Goal: Information Seeking & Learning: Compare options

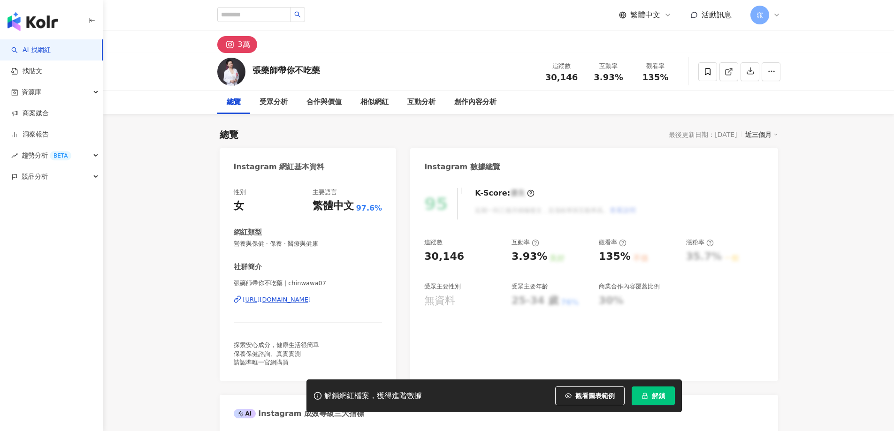
click at [649, 393] on button "解鎖" at bounding box center [653, 396] width 43 height 19
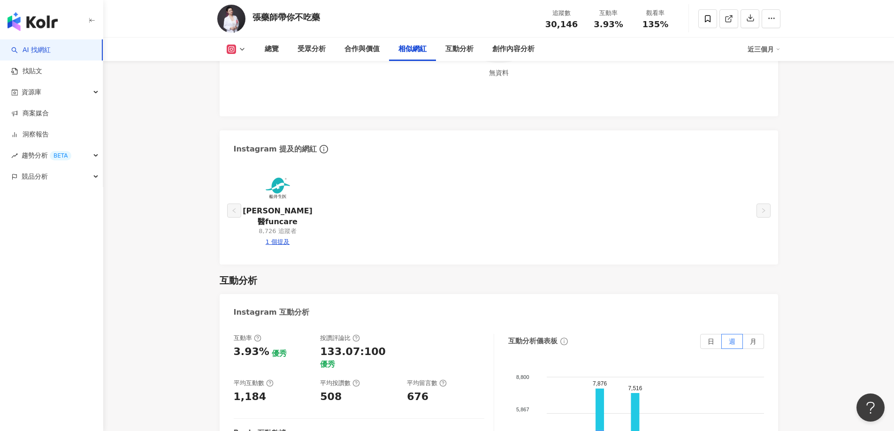
scroll to position [1549, 0]
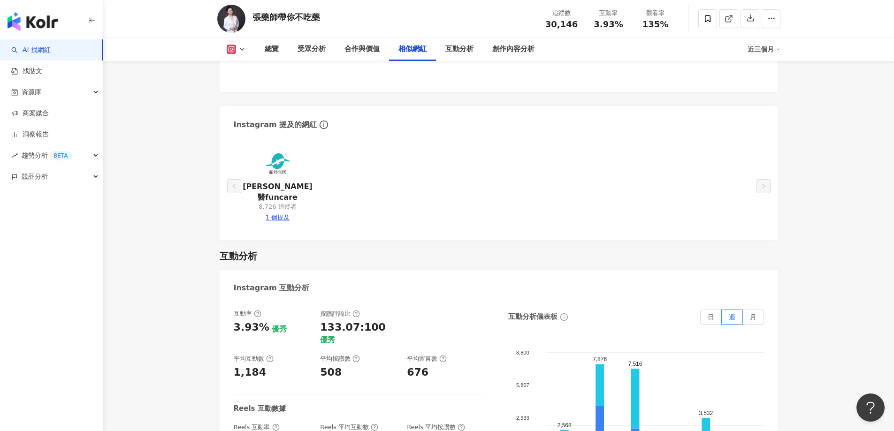
click at [281, 214] on div "1 個提及" at bounding box center [278, 218] width 24 height 8
type input "**********"
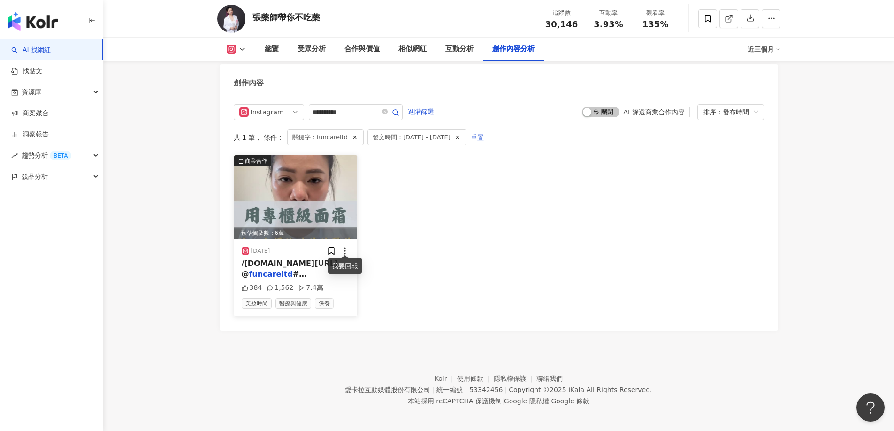
click at [347, 247] on icon at bounding box center [344, 250] width 9 height 9
click at [408, 235] on div "商業合作 預估觸及數：6萬 2025/6/13 /funcare.net/Q75Sb @ funcareltd #船井生醫 #Id 384 1,562 7.4…" at bounding box center [499, 236] width 531 height 162
click at [283, 262] on span "/funcare.net/Q75Sb @" at bounding box center [290, 268] width 97 height 19
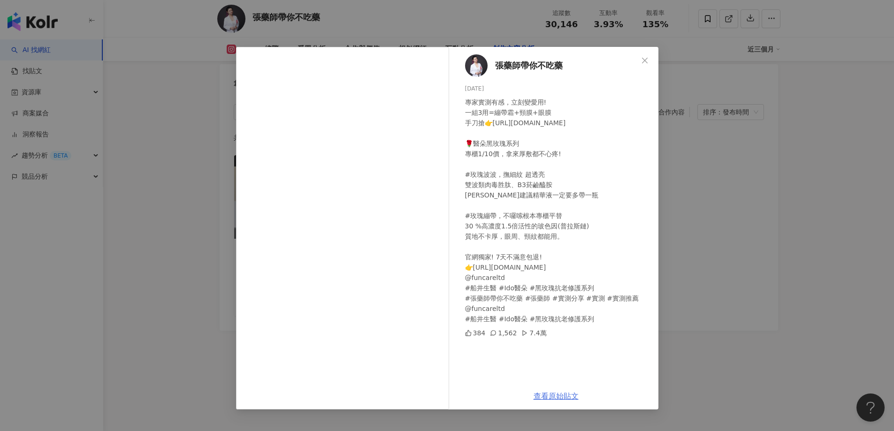
click at [560, 399] on link "查看原始貼文" at bounding box center [556, 396] width 45 height 9
click at [645, 60] on icon "close" at bounding box center [645, 61] width 8 height 8
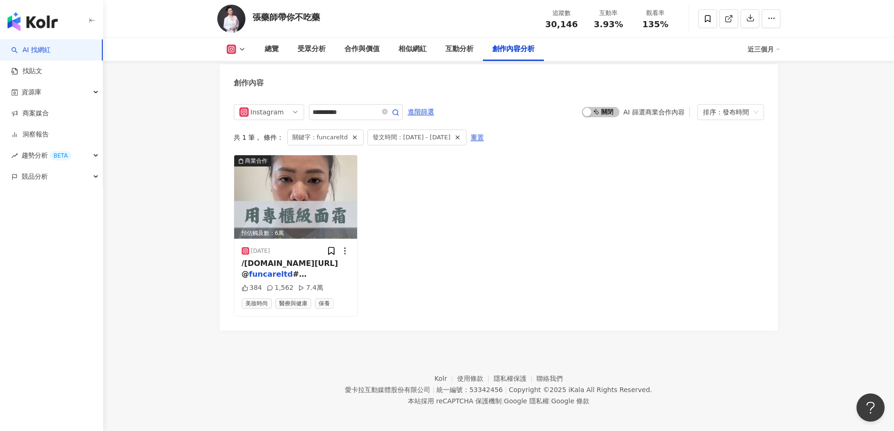
click at [501, 234] on div "商業合作 預估觸及數：6萬 2025/6/13 /funcare.net/Q75Sb @ funcareltd #船井生醫 #Id 384 1,562 7.4…" at bounding box center [499, 236] width 531 height 162
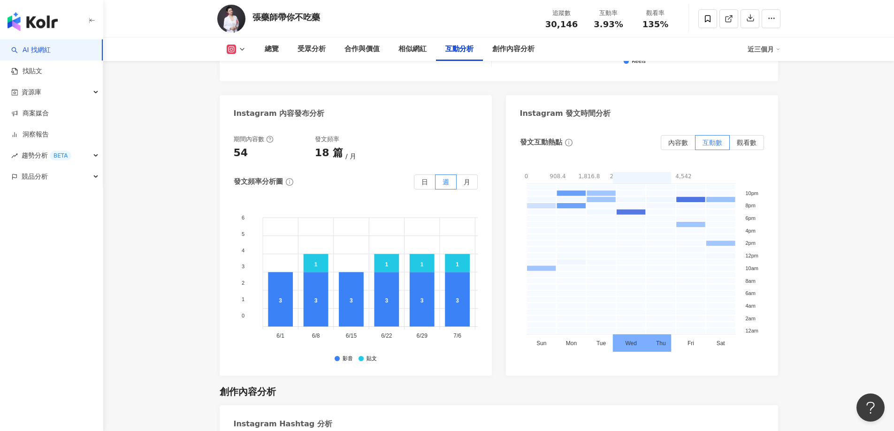
scroll to position [2379, 0]
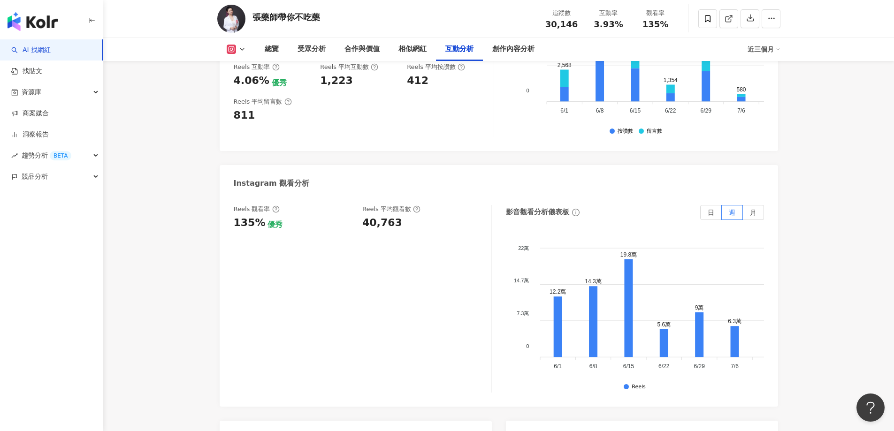
scroll to position [1910, 0]
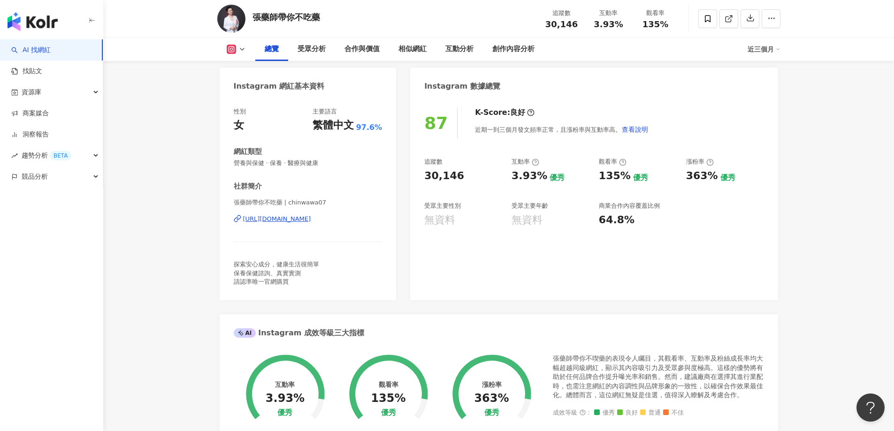
scroll to position [0, 0]
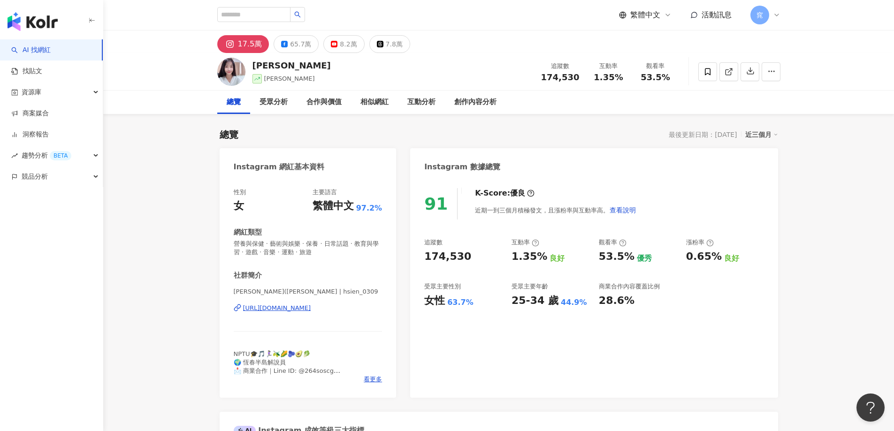
click at [812, 23] on header "繁體中文 活動訊息 窕" at bounding box center [498, 15] width 791 height 31
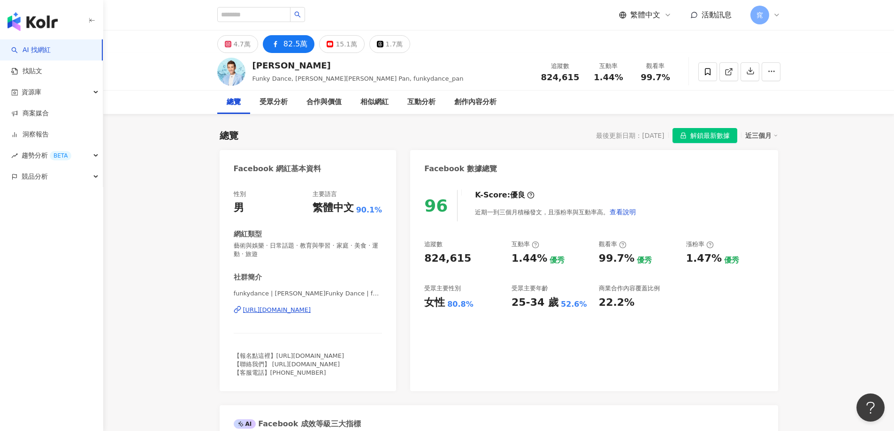
click at [39, 51] on link "AI 找網紅" at bounding box center [30, 50] width 39 height 9
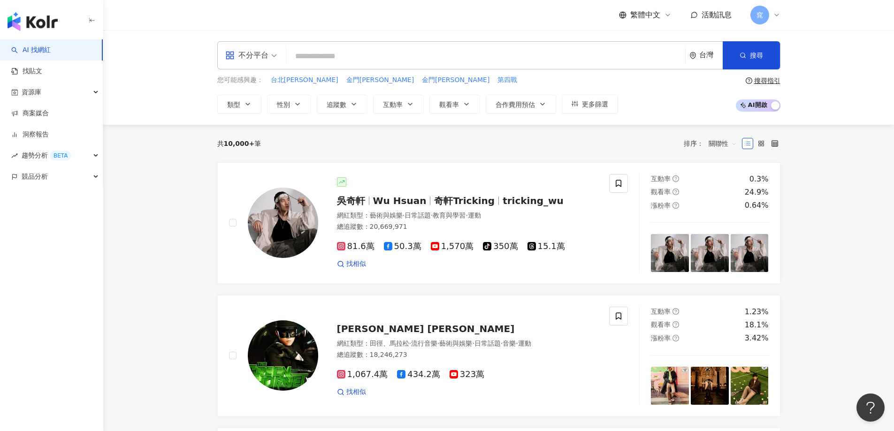
click at [522, 59] on input "search" at bounding box center [486, 56] width 392 height 18
type input "***"
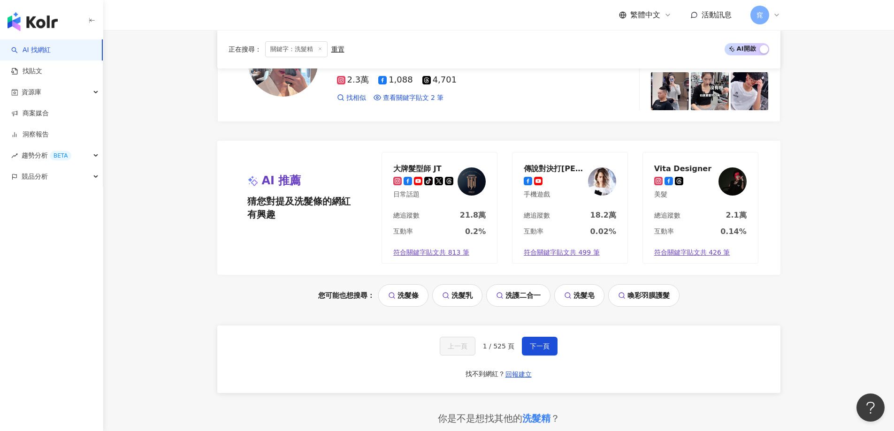
scroll to position [1690, 0]
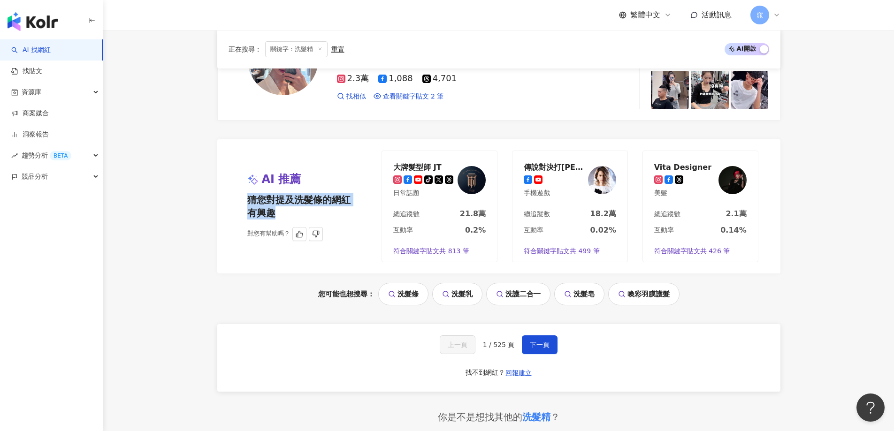
drag, startPoint x: 248, startPoint y: 201, endPoint x: 306, endPoint y: 209, distance: 58.3
click at [306, 209] on span "猜您對提及洗髮條的網紅有興趣" at bounding box center [301, 206] width 109 height 26
click at [460, 295] on link "洗髮乳" at bounding box center [457, 294] width 50 height 23
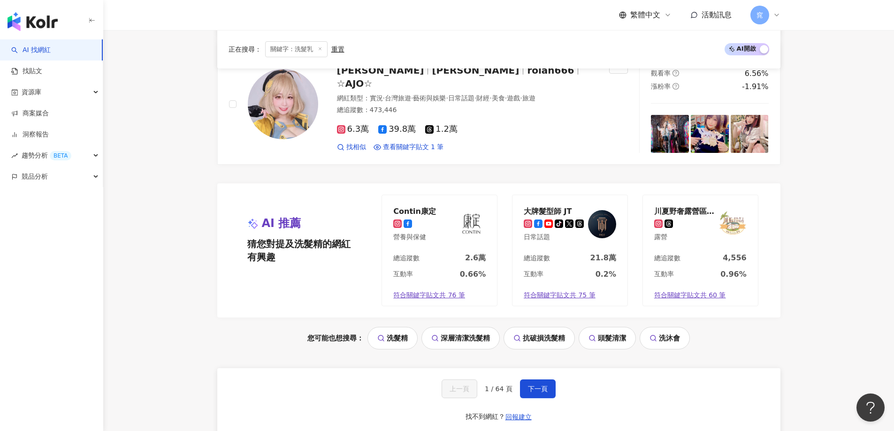
scroll to position [1783, 0]
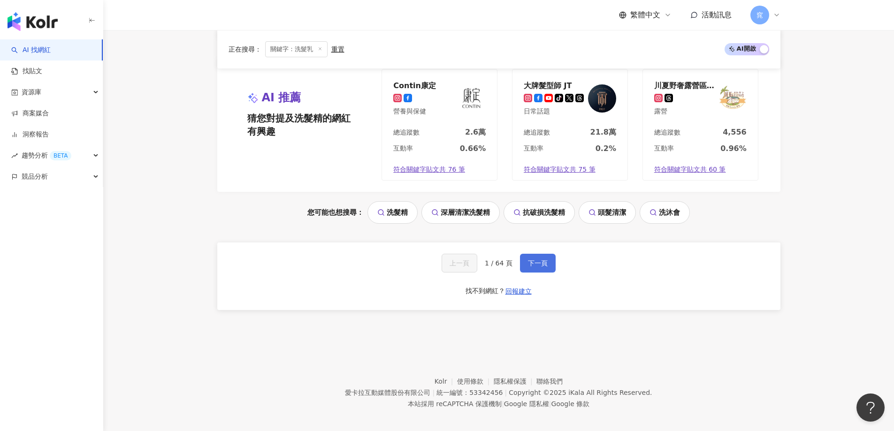
click at [536, 260] on span "下一頁" at bounding box center [538, 264] width 20 height 8
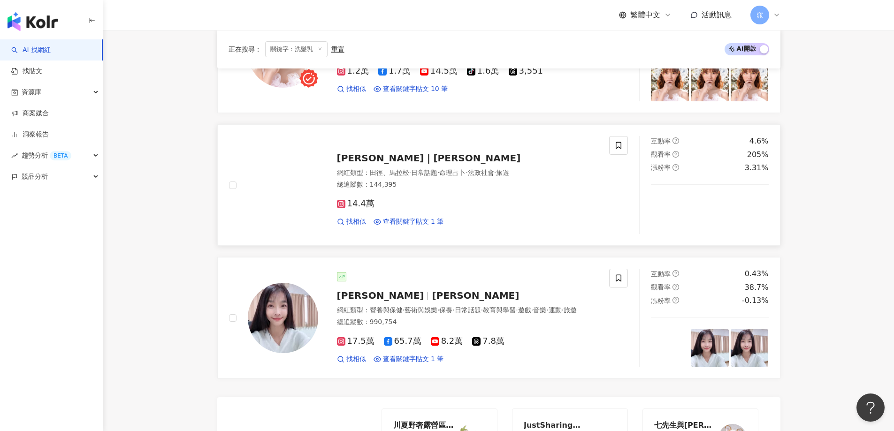
scroll to position [1409, 0]
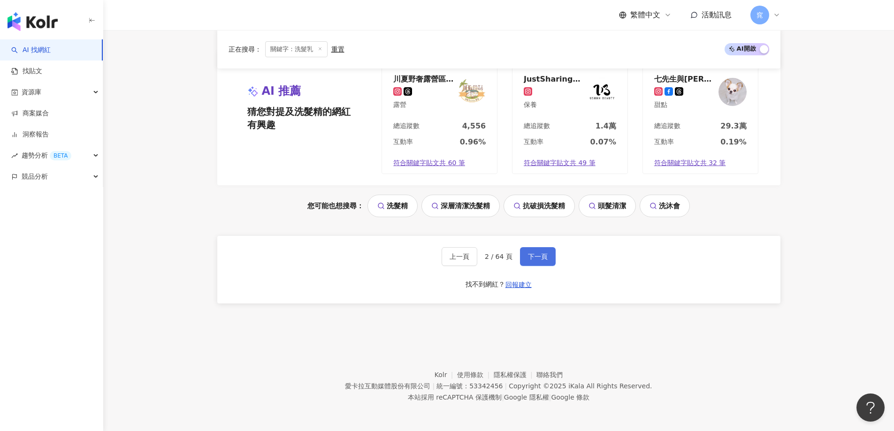
click at [541, 261] on span "下一頁" at bounding box center [538, 257] width 20 height 8
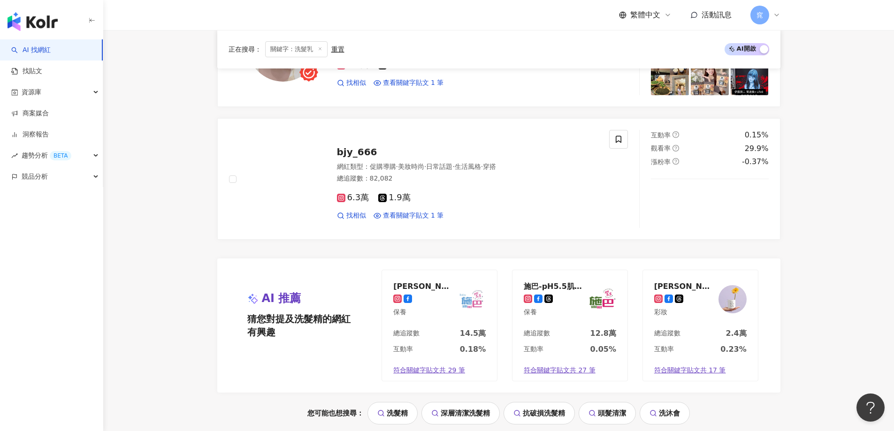
scroll to position [1549, 0]
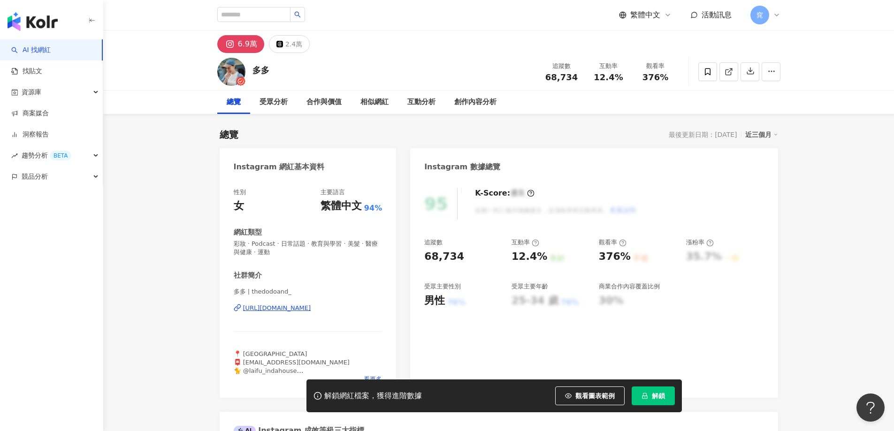
click at [651, 398] on button "解鎖" at bounding box center [653, 396] width 43 height 19
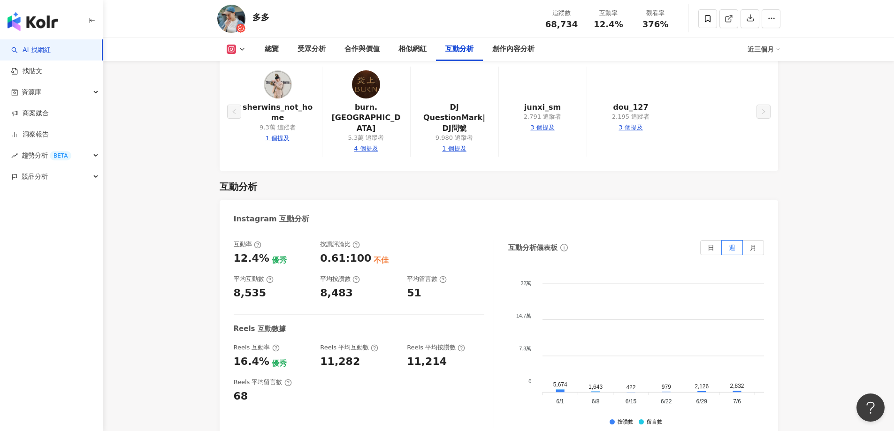
scroll to position [1925, 0]
